Goal: Check status: Check status

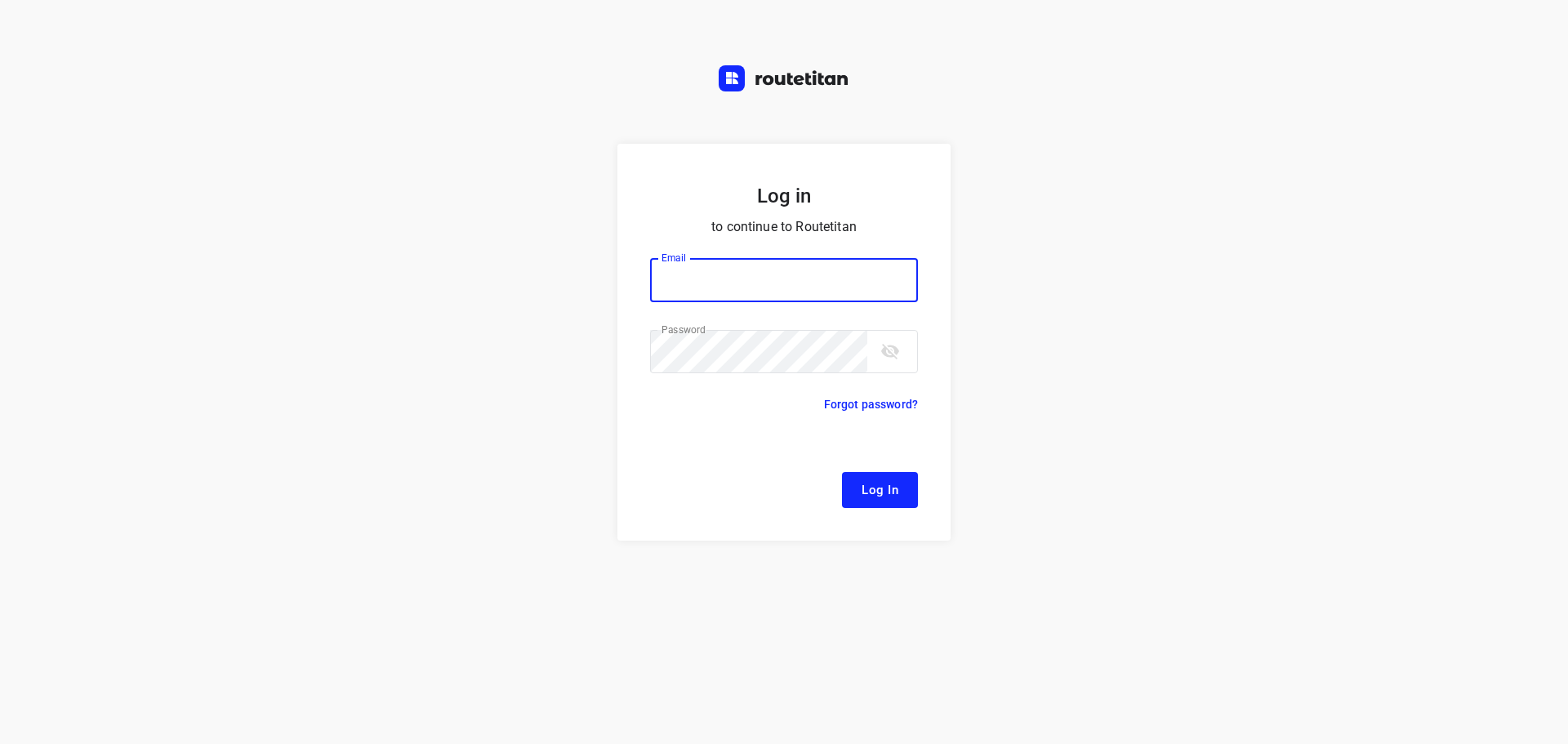
type input "[EMAIL_ADDRESS][DOMAIN_NAME]"
click at [883, 496] on span "Log In" at bounding box center [880, 490] width 37 height 21
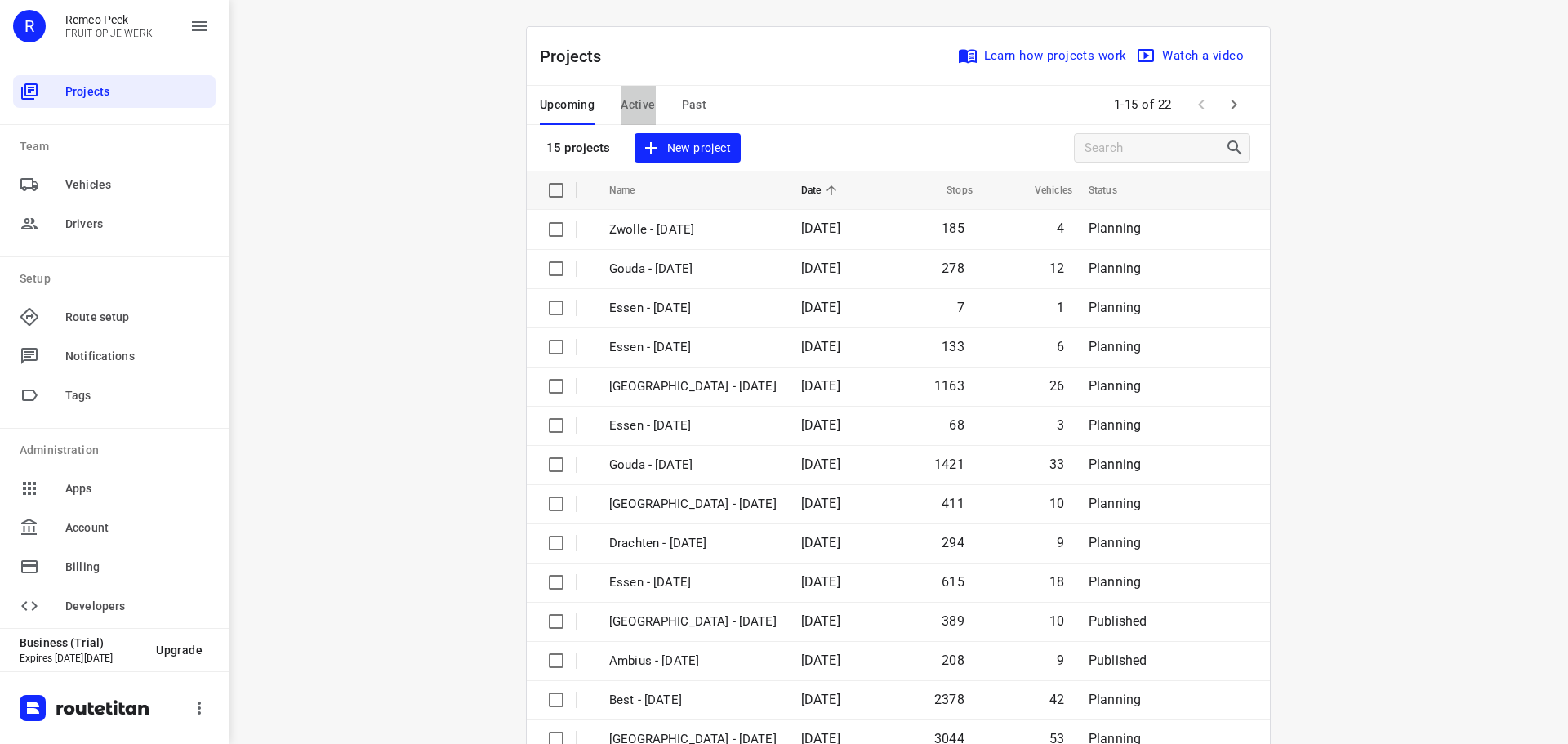
click at [642, 97] on span "Active" at bounding box center [637, 104] width 34 height 20
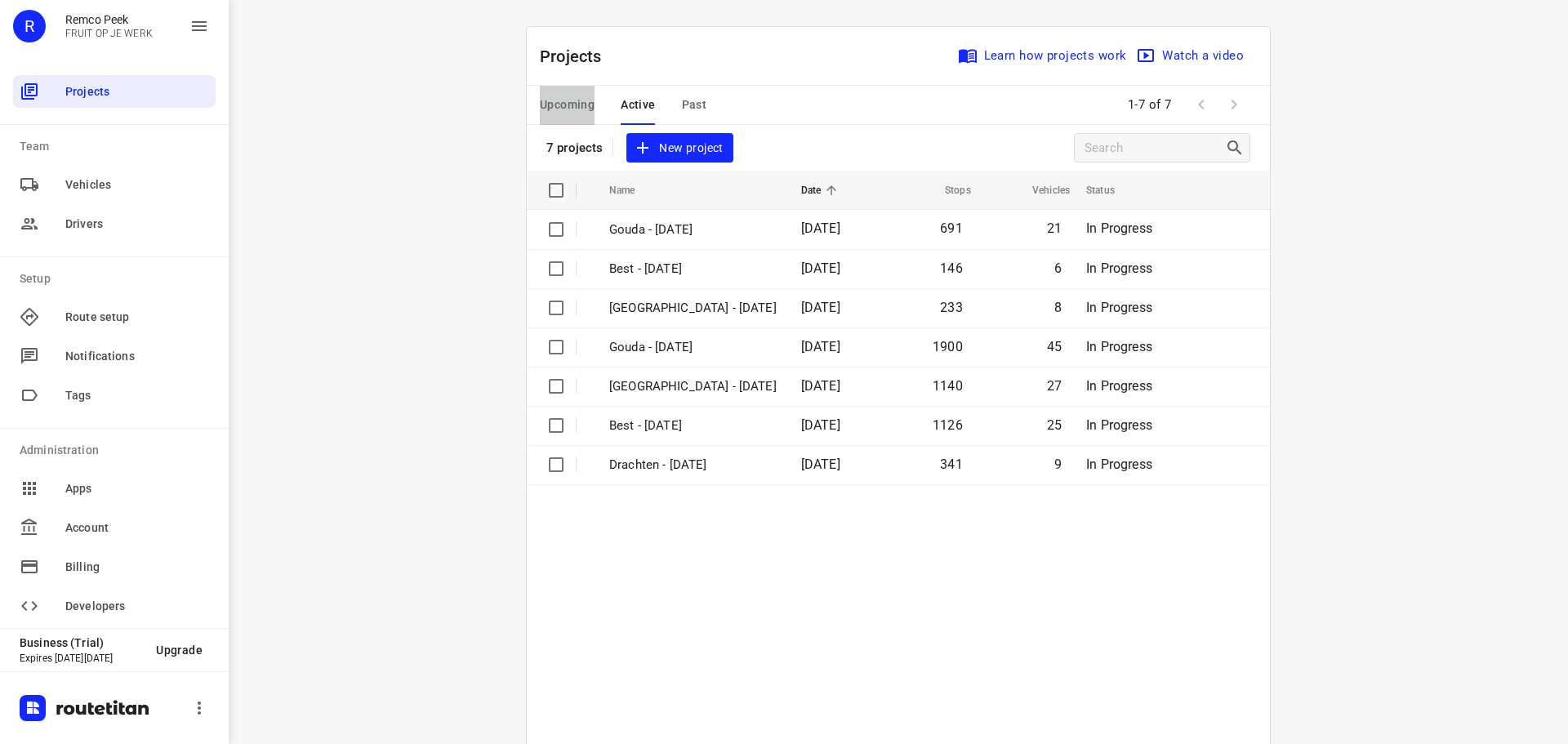
click at [573, 106] on span "Upcoming" at bounding box center [567, 104] width 54 height 20
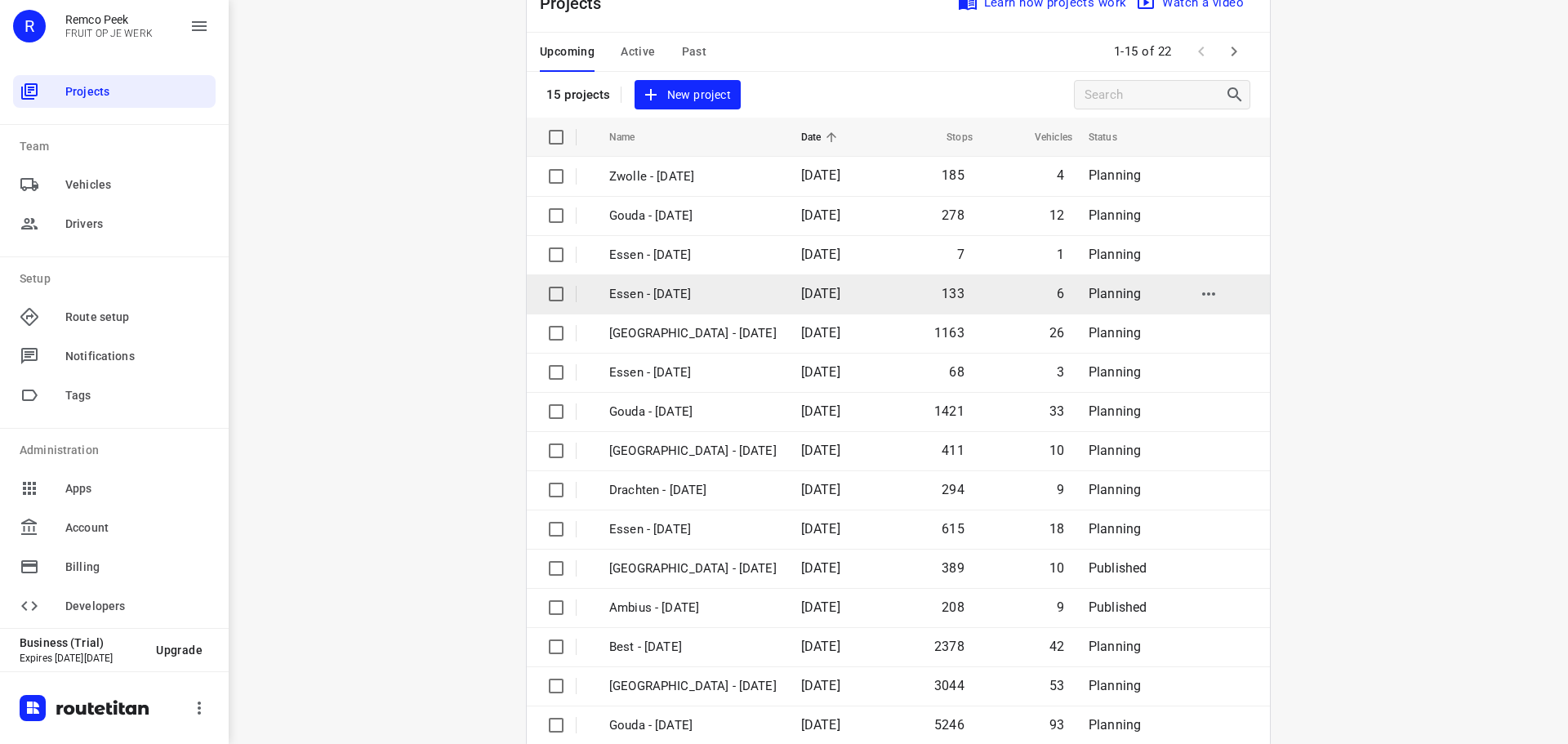
scroll to position [82, 0]
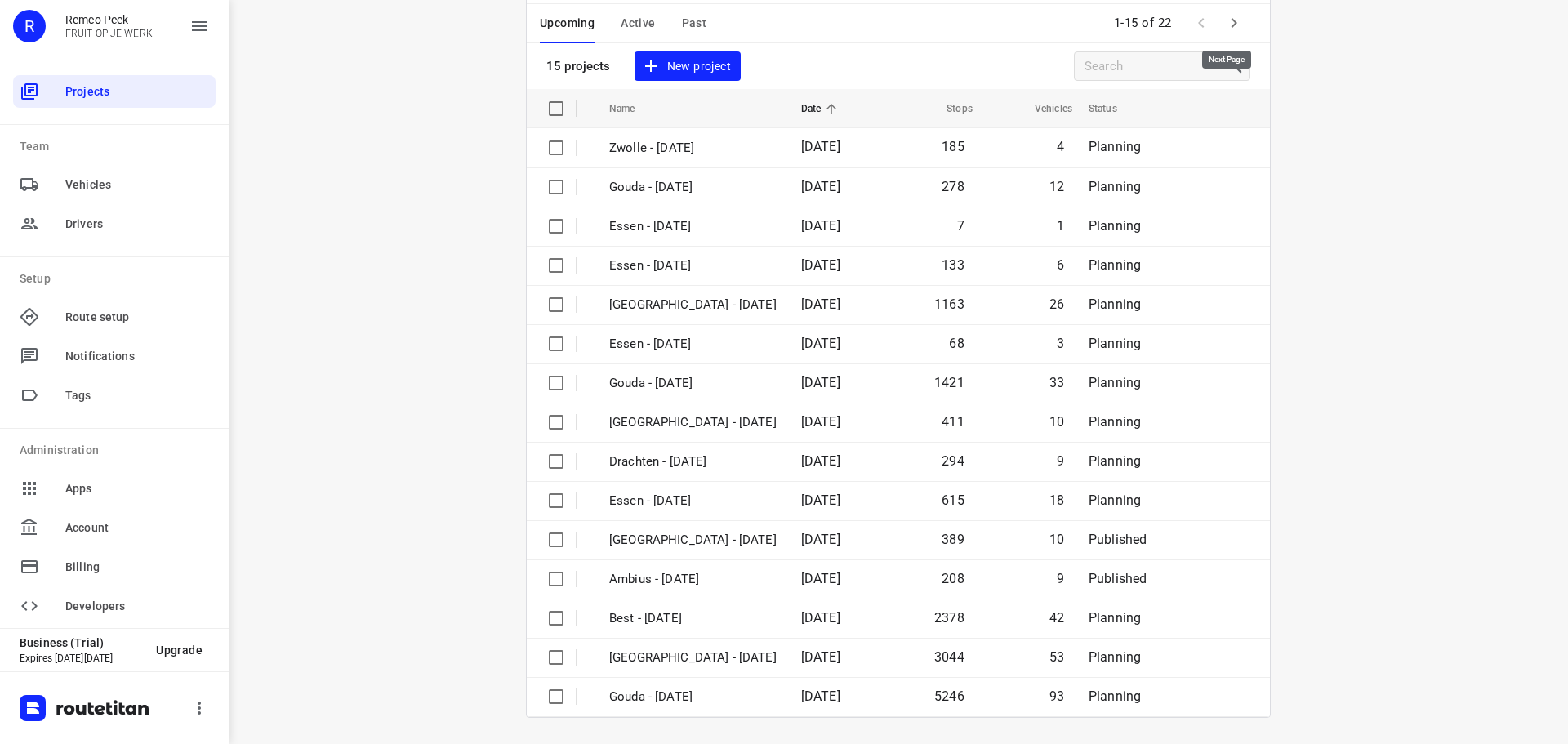
click at [1240, 20] on button "button" at bounding box center [1234, 22] width 33 height 33
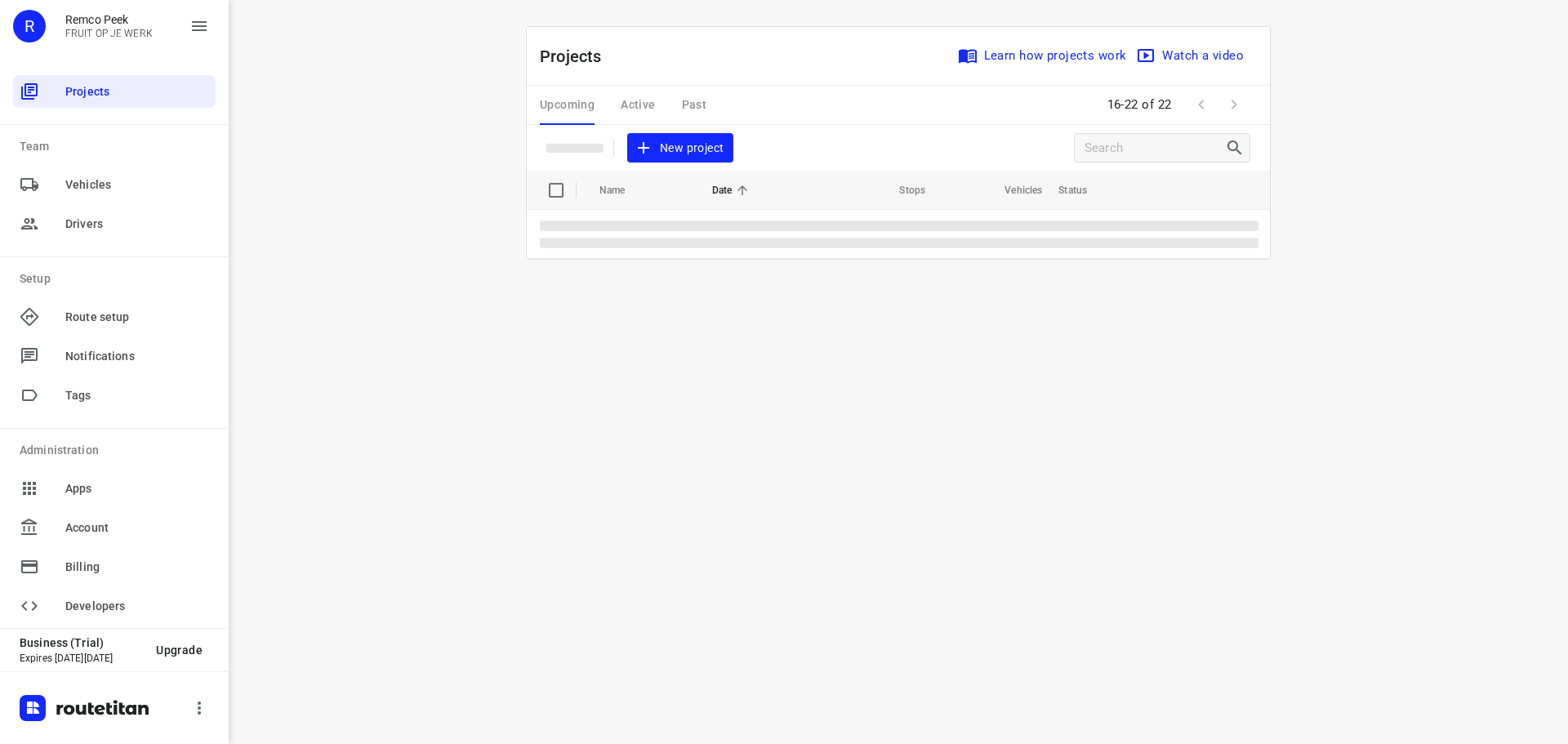
scroll to position [0, 0]
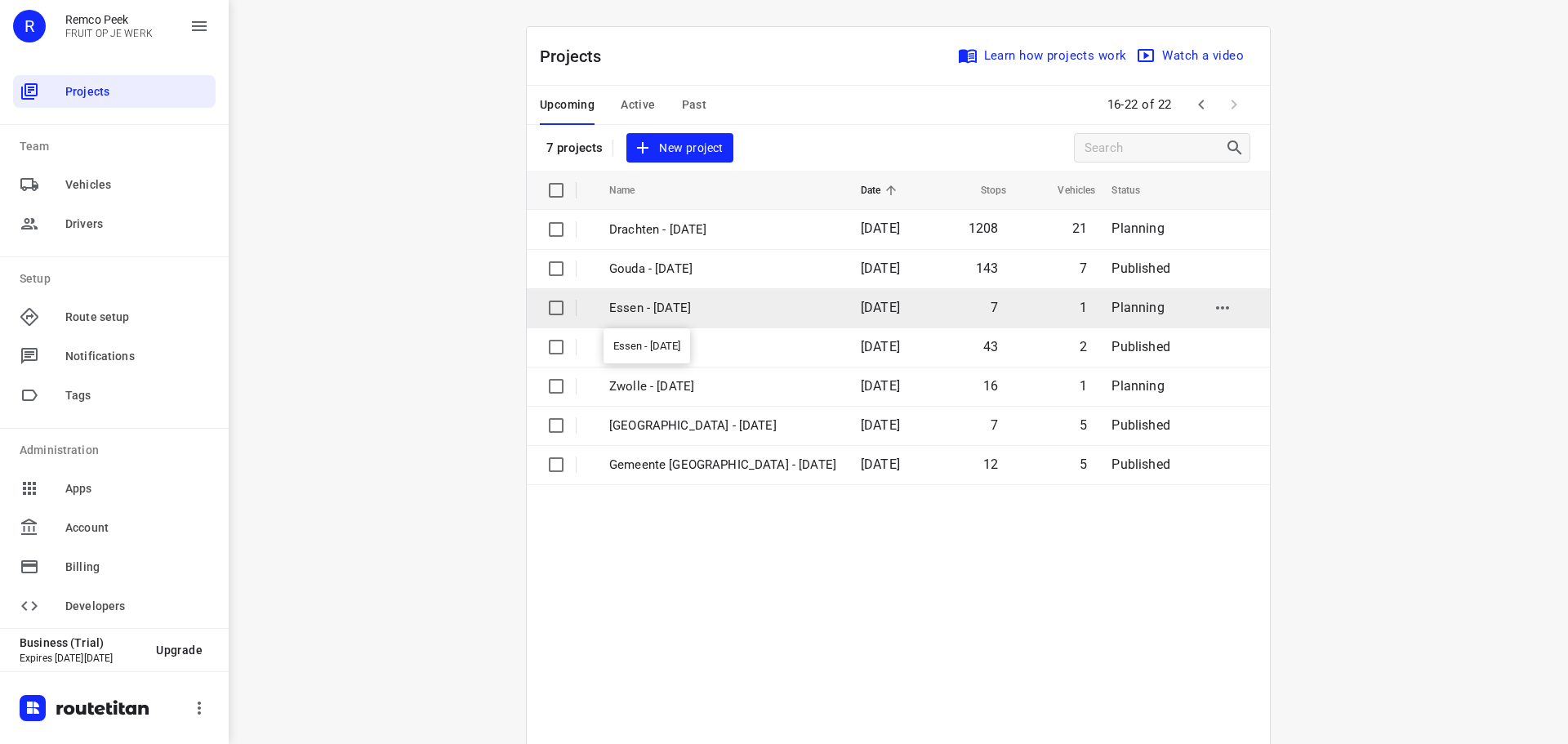
click at [633, 307] on p "Essen - [DATE]" at bounding box center [722, 307] width 227 height 19
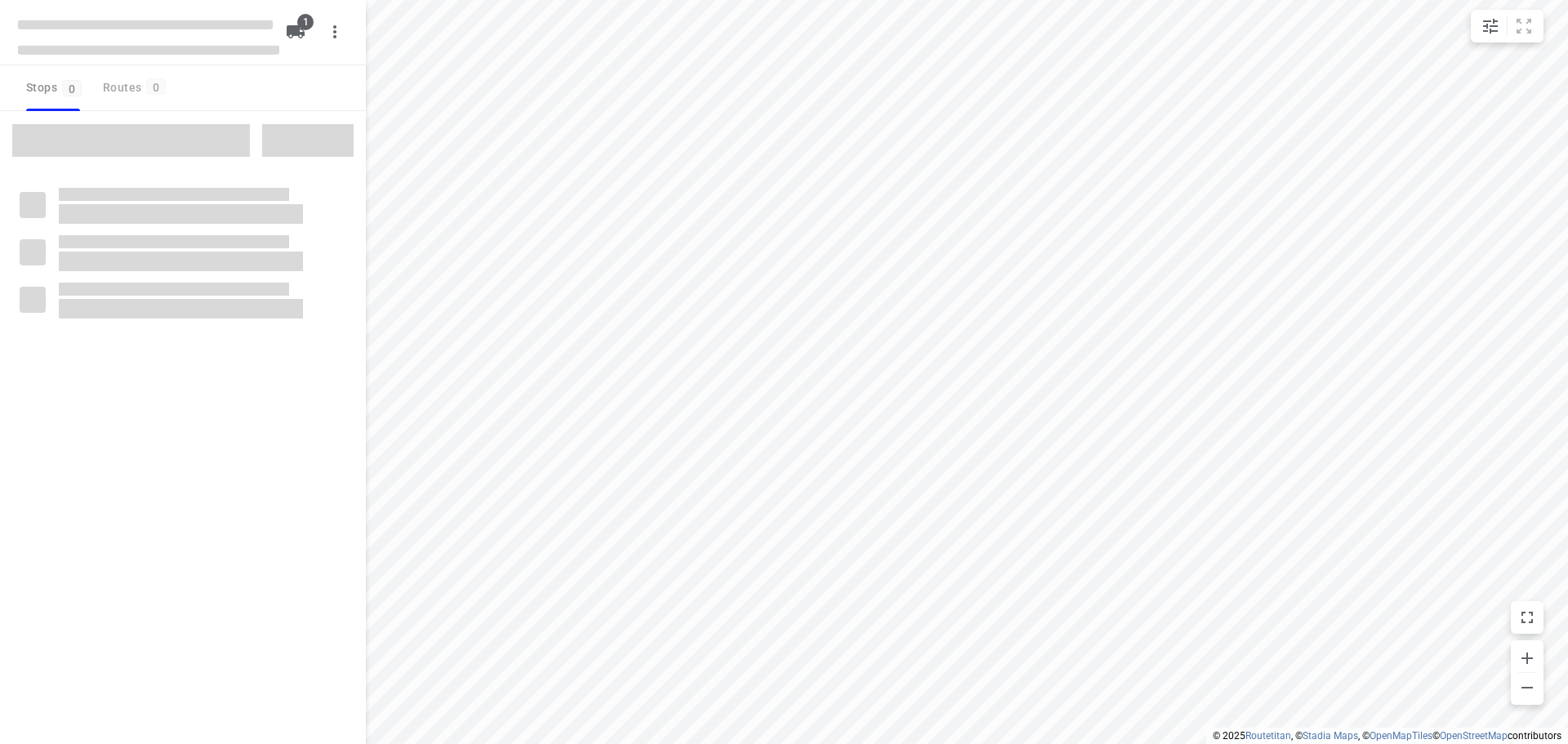
checkbox input "true"
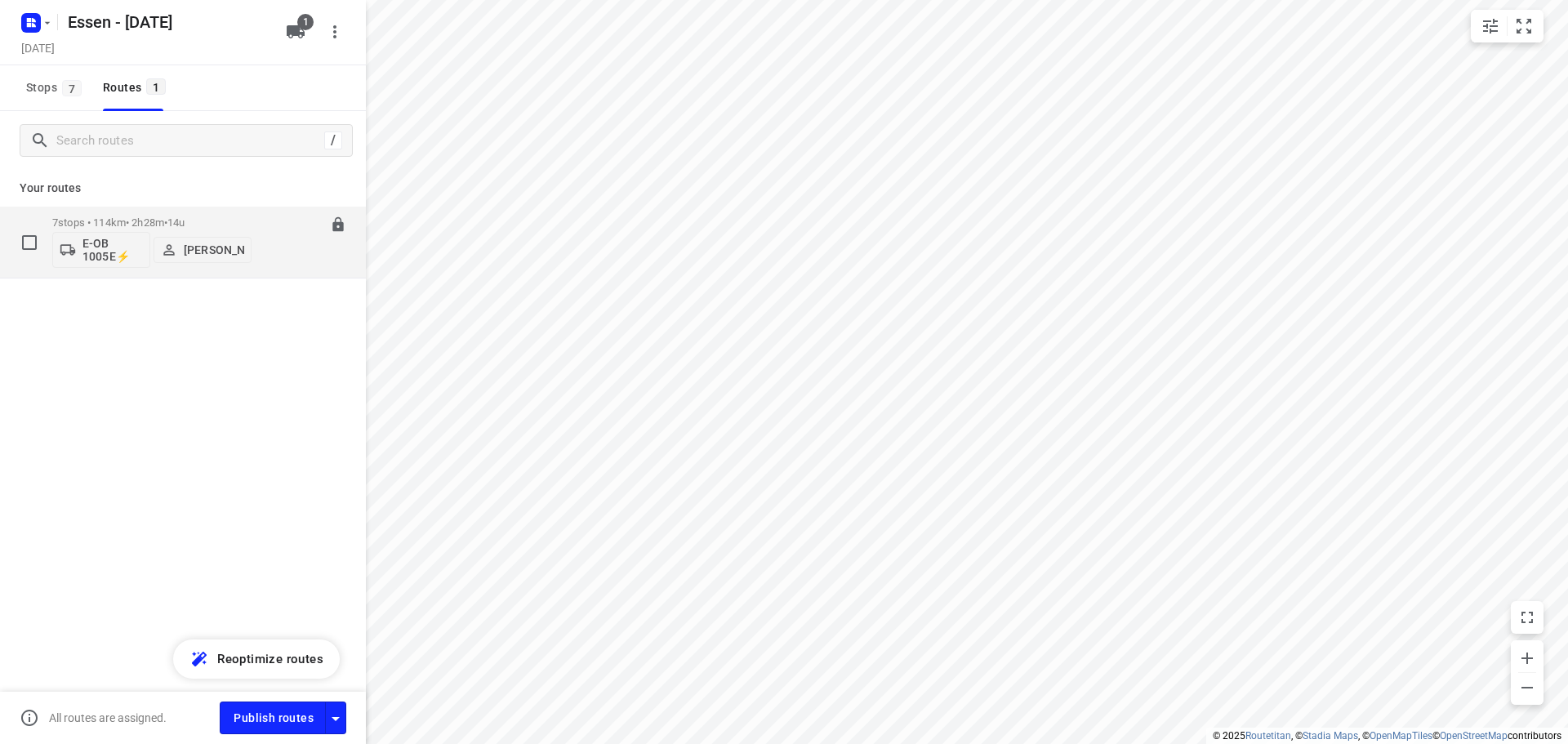
click at [257, 215] on div "7 stops • 114km • 2h28m • 14u E-OB 1005E⚡ [PERSON_NAME] 07:30-09:58" at bounding box center [209, 242] width 314 height 68
